Goal: Task Accomplishment & Management: Manage account settings

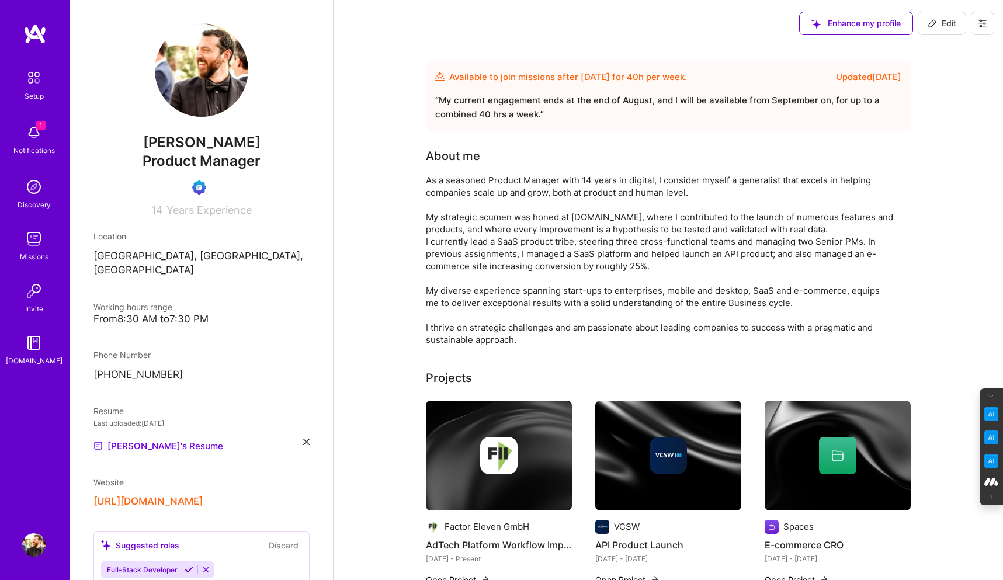
click at [28, 140] on img at bounding box center [33, 132] width 23 height 23
click at [981, 25] on icon at bounding box center [982, 23] width 7 height 7
click at [943, 103] on button "Log Out" at bounding box center [951, 110] width 88 height 30
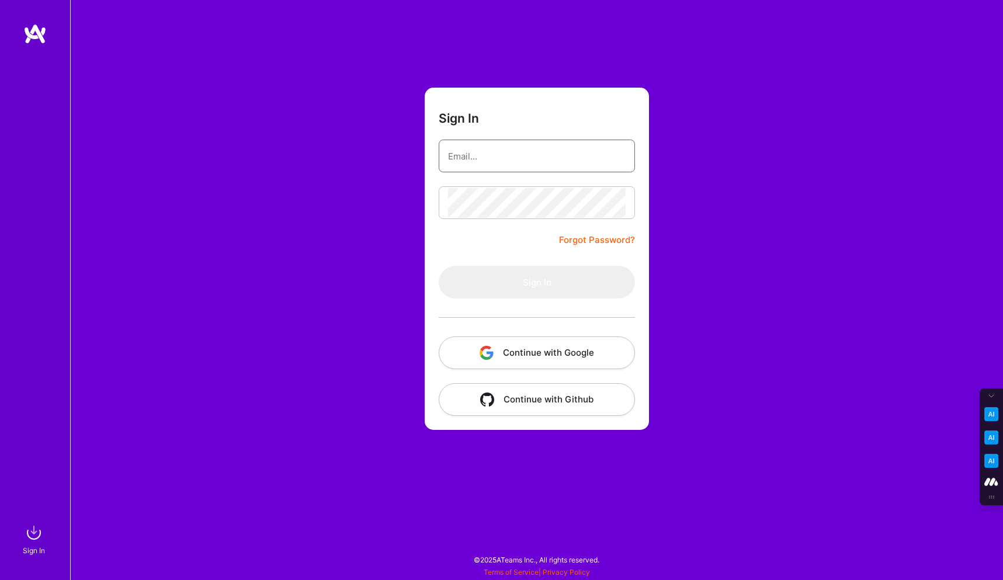
click at [492, 147] on input "email" at bounding box center [537, 156] width 178 height 30
type input "tanya@a.team"
click at [543, 352] on button "Continue with Google" at bounding box center [537, 352] width 196 height 33
